Goal: Task Accomplishment & Management: Use online tool/utility

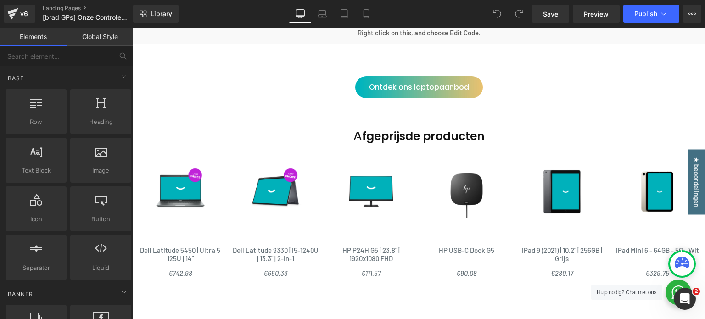
scroll to position [2021, 0]
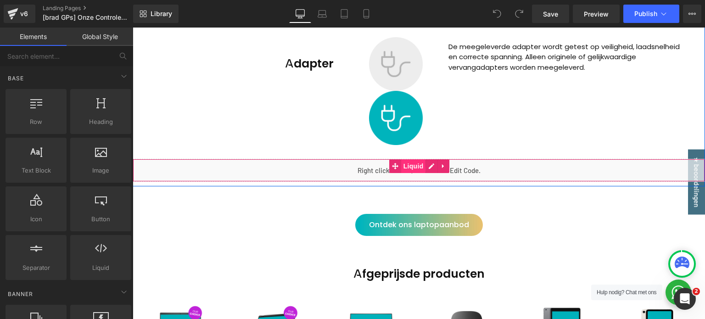
click at [413, 160] on span "Liquid" at bounding box center [413, 166] width 25 height 14
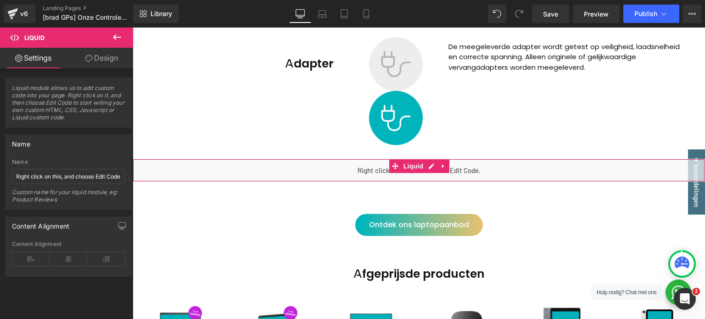
click at [52, 105] on span "Liquid module allows us to add custom code into your page. Right click on it, a…" at bounding box center [68, 105] width 113 height 43
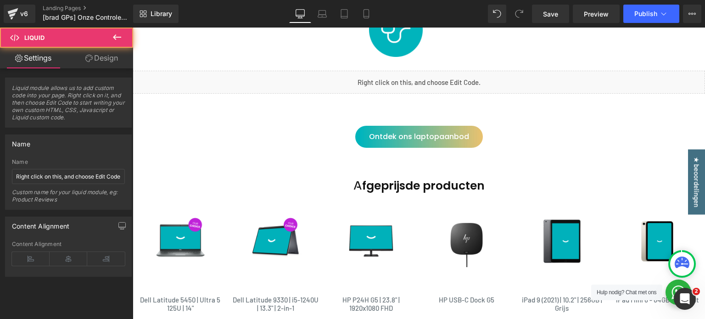
scroll to position [2110, 0]
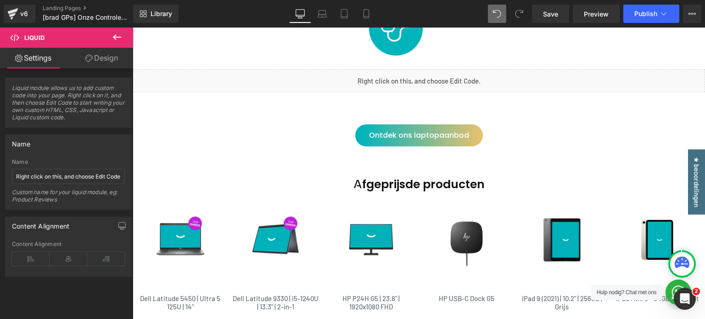
click at [517, 15] on icon at bounding box center [519, 13] width 7 height 7
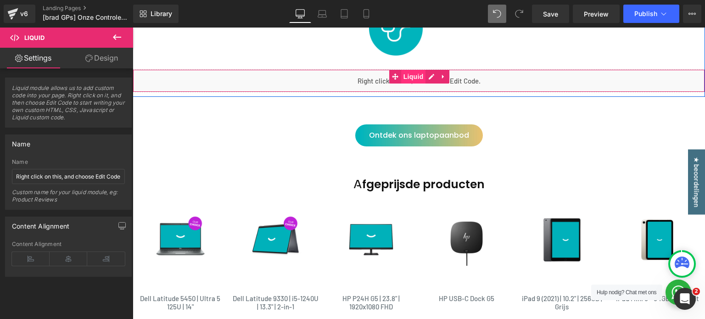
click at [401, 73] on span "Liquid" at bounding box center [413, 77] width 25 height 14
click at [443, 74] on icon at bounding box center [443, 76] width 6 height 7
click at [390, 71] on link "Liquid" at bounding box center [390, 77] width 37 height 14
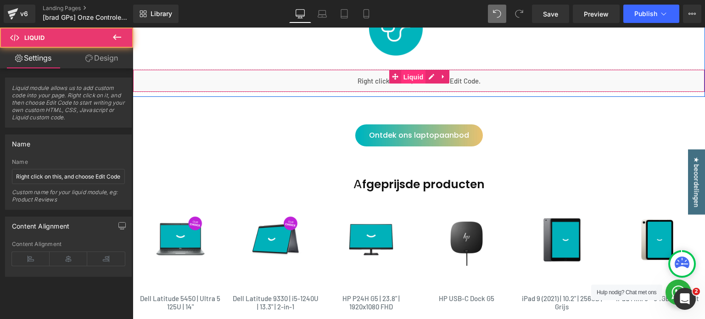
click at [409, 76] on span "Liquid" at bounding box center [413, 77] width 25 height 14
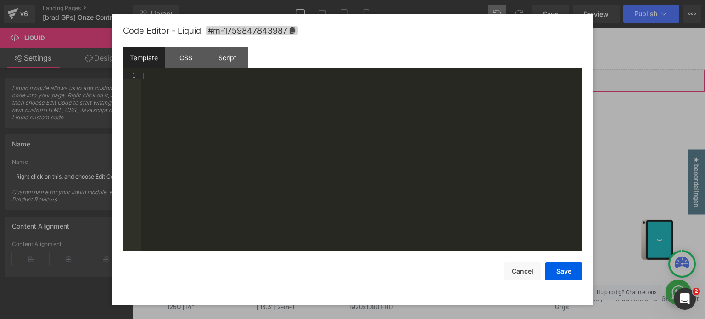
click at [332, 0] on div "Liquid You are previewing how the will restyle your page. You can not edit Elem…" at bounding box center [352, 0] width 705 height 0
click at [181, 51] on div "CSS" at bounding box center [186, 57] width 42 height 21
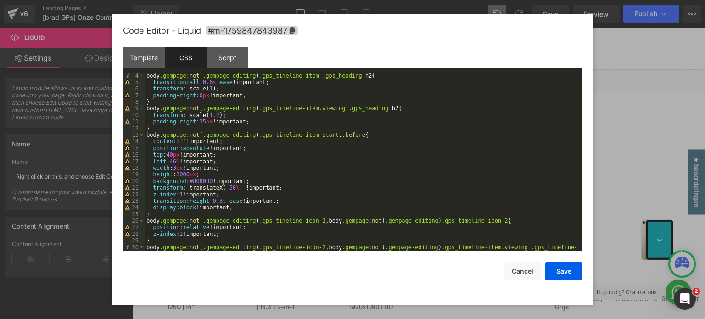
scroll to position [0, 0]
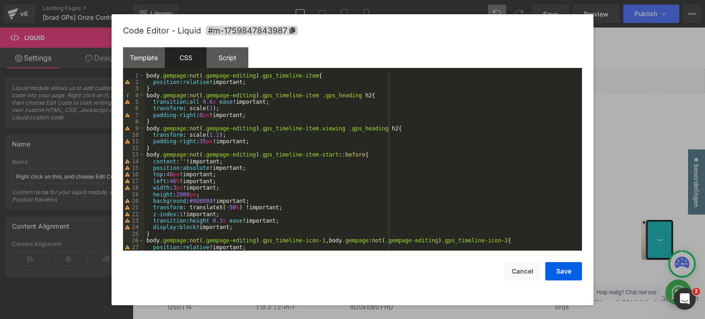
click at [229, 45] on div "Code Editor - Liquid #m-1759847843987" at bounding box center [352, 30] width 459 height 33
click at [228, 56] on div "Script" at bounding box center [228, 57] width 42 height 21
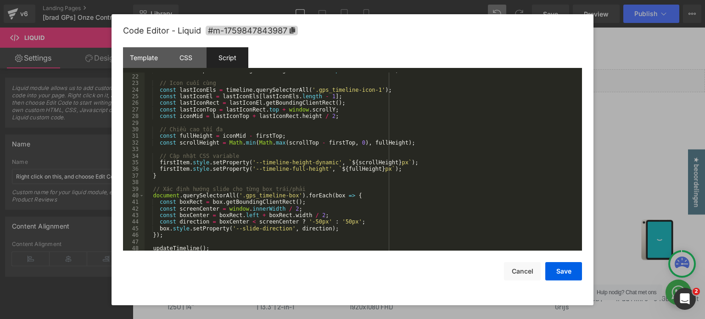
scroll to position [225, 0]
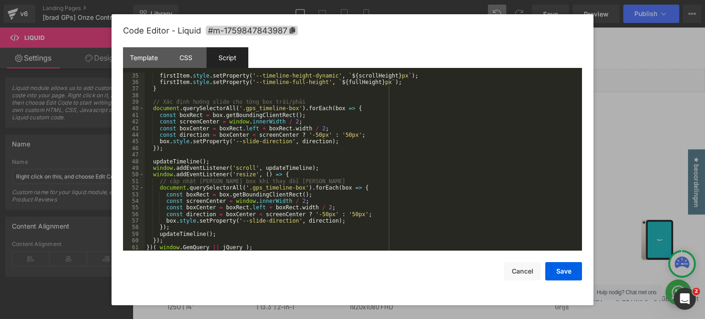
click at [521, 274] on button "Cancel" at bounding box center [522, 271] width 37 height 18
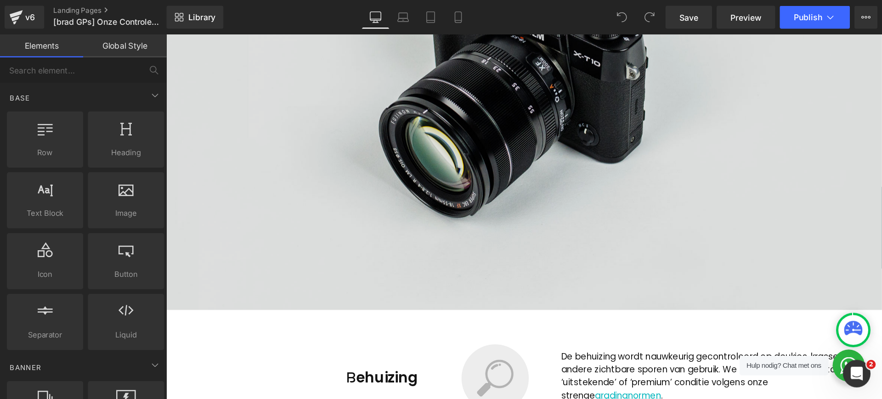
scroll to position [138, 0]
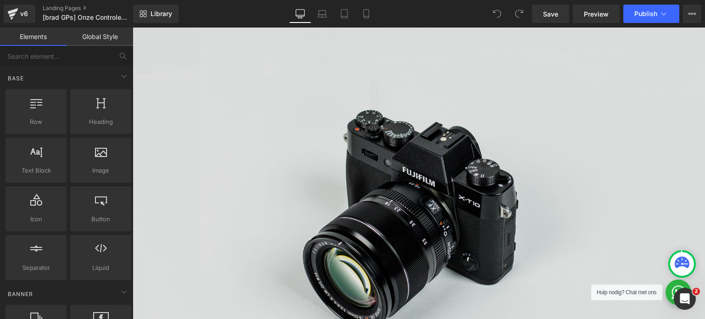
click at [444, 163] on img at bounding box center [419, 212] width 573 height 379
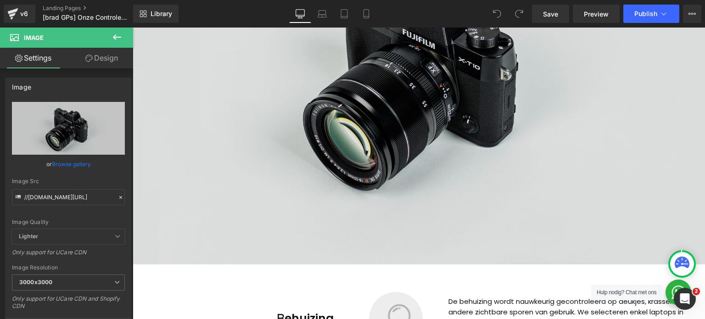
scroll to position [367, 0]
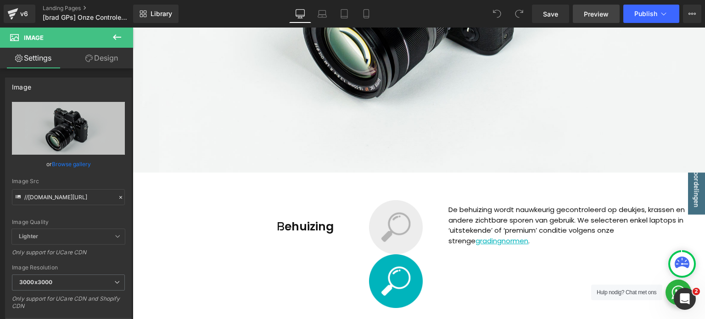
click at [588, 13] on span "Preview" at bounding box center [596, 14] width 25 height 10
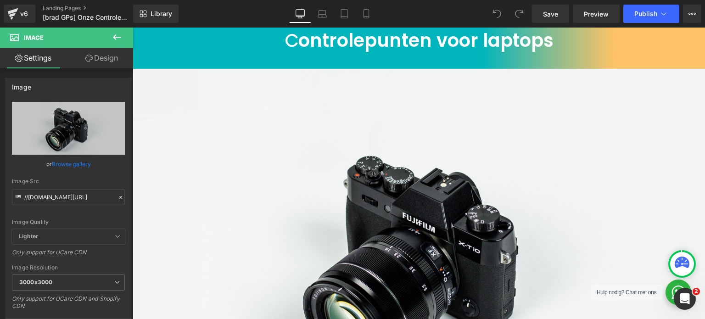
scroll to position [0, 0]
